Goal: Obtain resource: Obtain resource

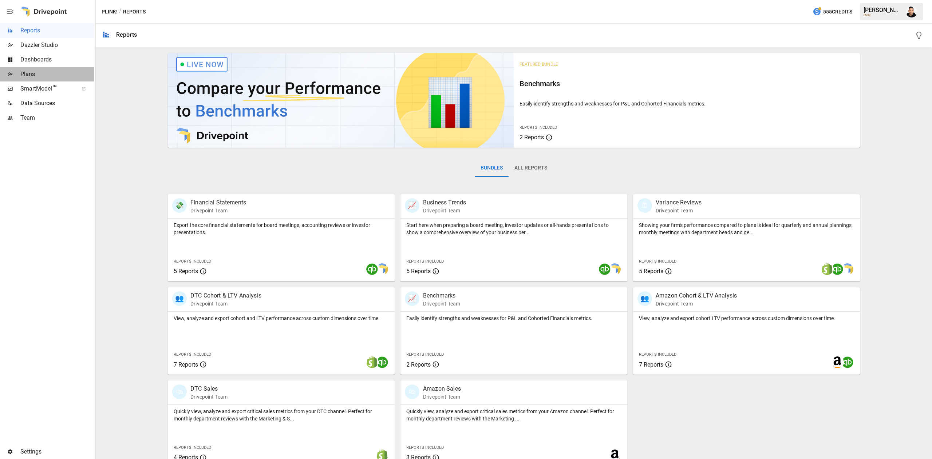
click at [49, 71] on span "Plans" at bounding box center [57, 74] width 74 height 9
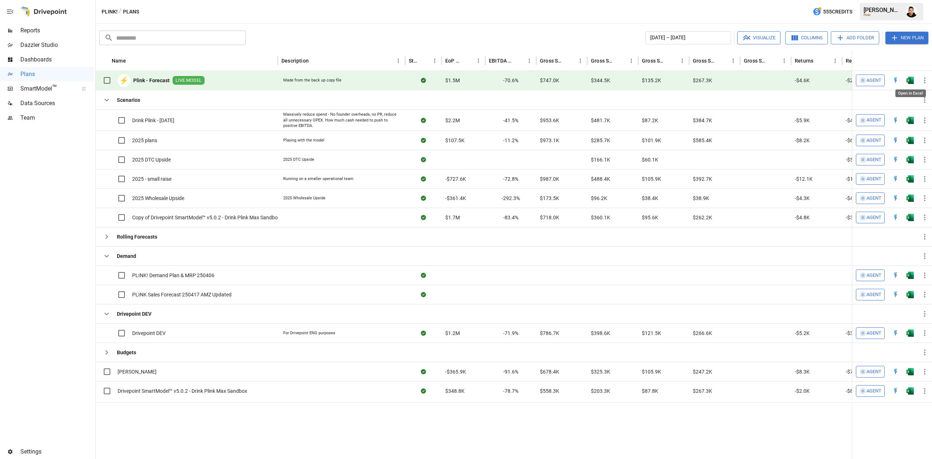
click at [911, 81] on img "Open in Excel" at bounding box center [909, 80] width 7 height 7
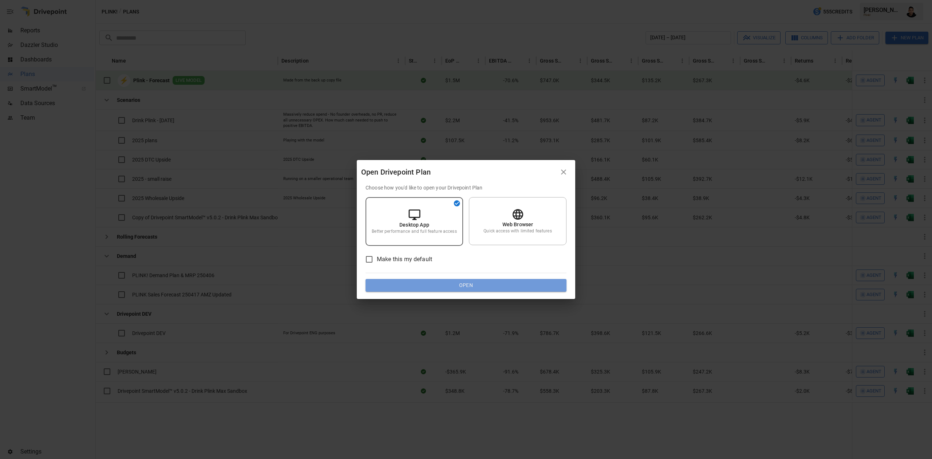
click at [521, 285] on button "Open" at bounding box center [465, 285] width 201 height 13
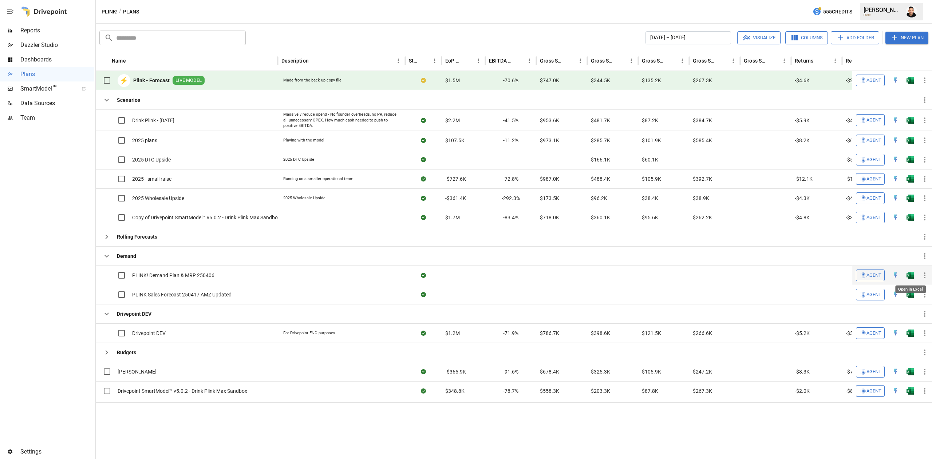
click at [911, 277] on img "Open in Excel" at bounding box center [909, 275] width 7 height 7
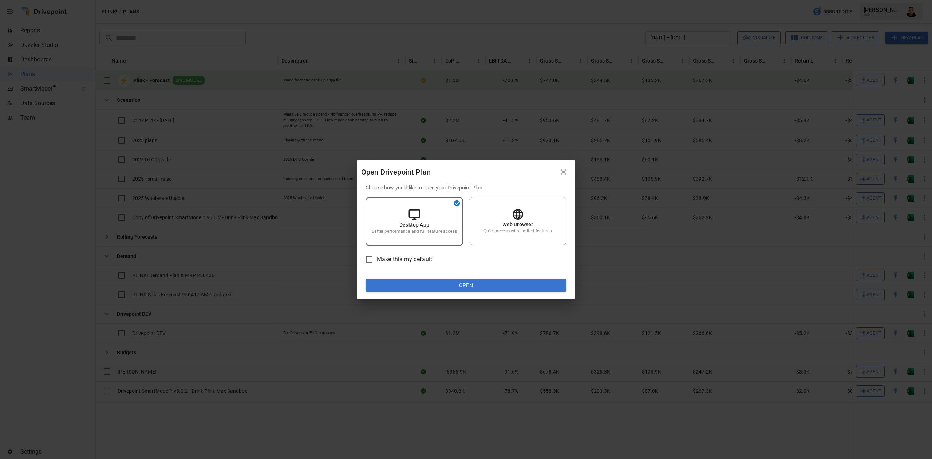
click at [550, 280] on button "Open" at bounding box center [465, 285] width 201 height 13
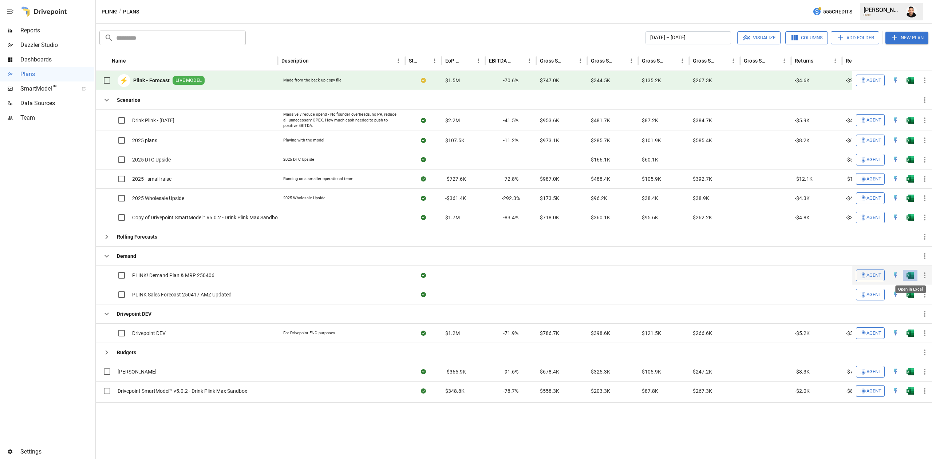
click at [913, 279] on img "Open in Excel" at bounding box center [909, 275] width 7 height 7
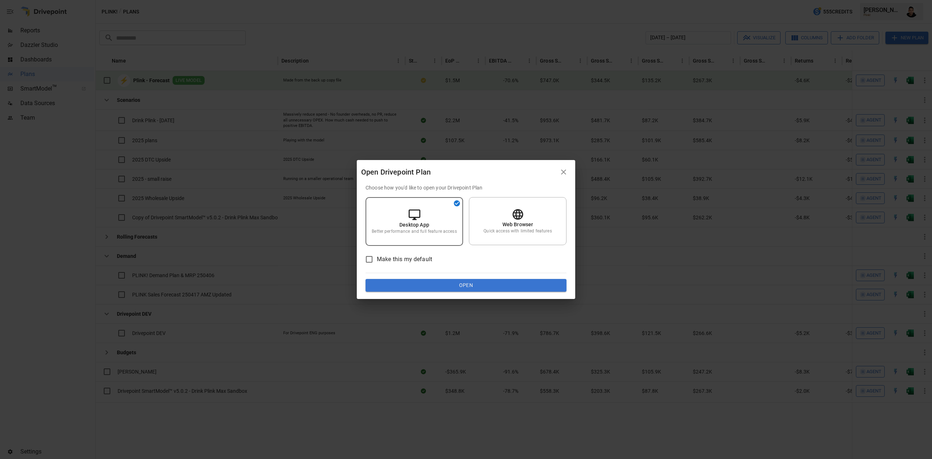
click at [421, 282] on button "Open" at bounding box center [465, 285] width 201 height 13
